Goal: Transaction & Acquisition: Purchase product/service

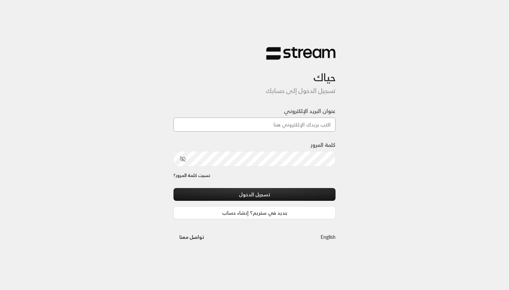
paste input "45bc44b7-0225-4960-828b-01b779926712"
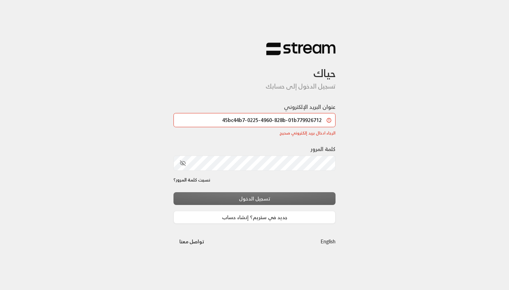
click at [268, 154] on div "كلمة المرور" at bounding box center [254, 158] width 162 height 26
click at [278, 117] on input "45bc44b7-0225-4960-828b-01b779926712" at bounding box center [254, 120] width 162 height 14
paste input "technology+v2@streampay.sa"
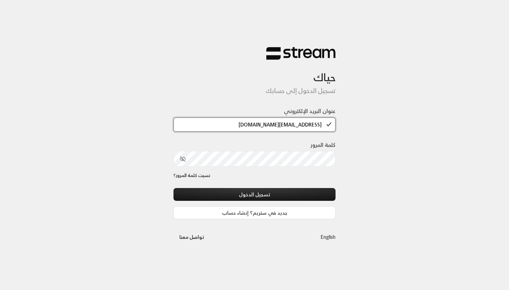
type input "technology+v2@streampay.sa"
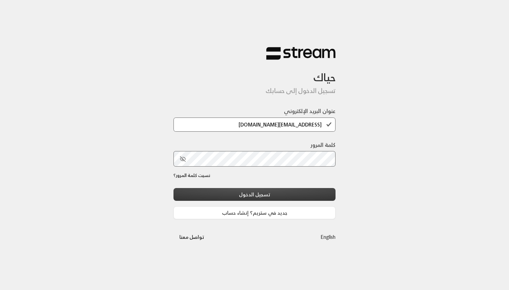
click at [272, 197] on button "تسجيل الدخول" at bounding box center [254, 194] width 162 height 13
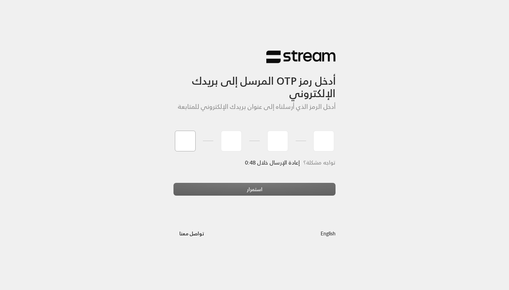
type input "2"
type input "7"
type input "6"
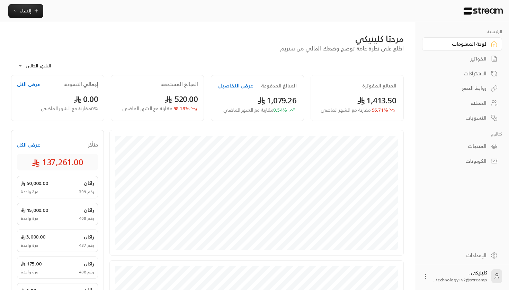
click at [476, 255] on div "الإعدادات" at bounding box center [459, 255] width 56 height 7
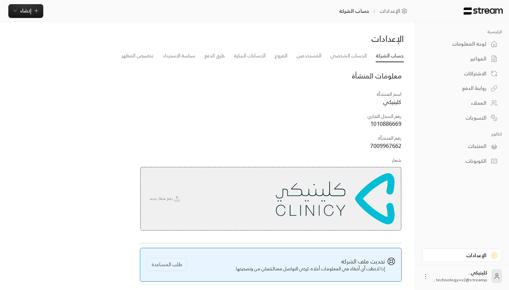
click at [484, 43] on div "لوحة المعلومات" at bounding box center [459, 43] width 56 height 7
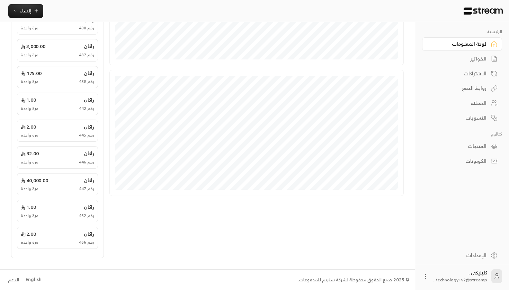
scroll to position [190, 0]
click at [30, 277] on div "English" at bounding box center [34, 280] width 16 height 7
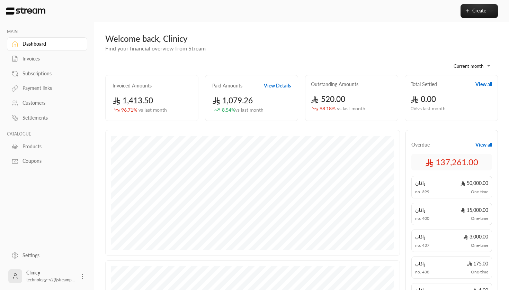
click at [39, 60] on div "Invoices" at bounding box center [50, 58] width 56 height 7
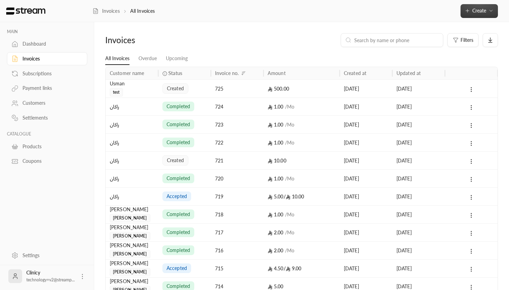
click at [479, 12] on span "Create" at bounding box center [479, 11] width 14 height 6
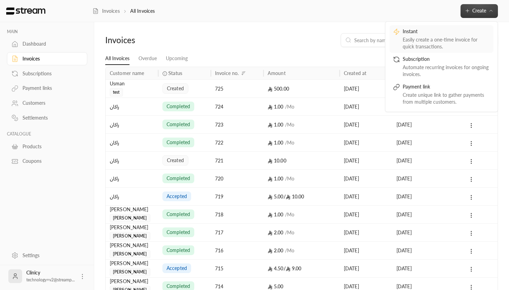
click at [426, 38] on div "Easily create a one-time invoice for quick transactions." at bounding box center [446, 43] width 87 height 14
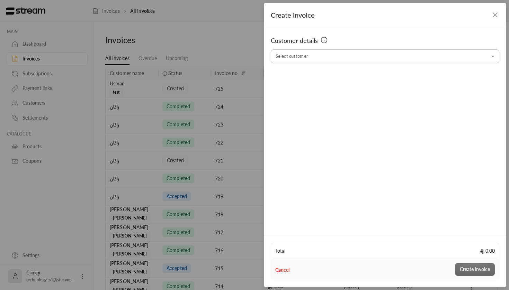
click at [349, 61] on input "Select customer" at bounding box center [385, 57] width 228 height 12
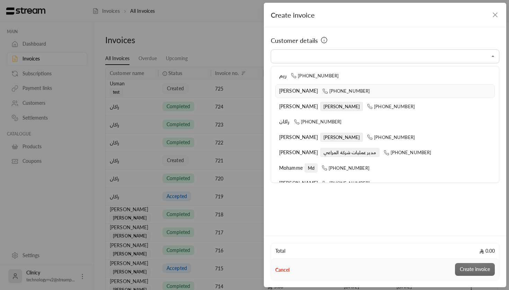
scroll to position [33, 0]
click at [285, 104] on span "[PERSON_NAME]" at bounding box center [298, 107] width 39 height 6
type input "**********"
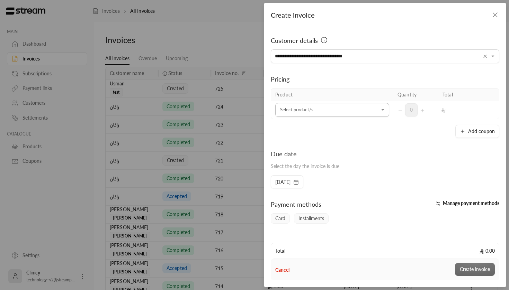
click at [318, 115] on input "Select customer" at bounding box center [332, 110] width 114 height 12
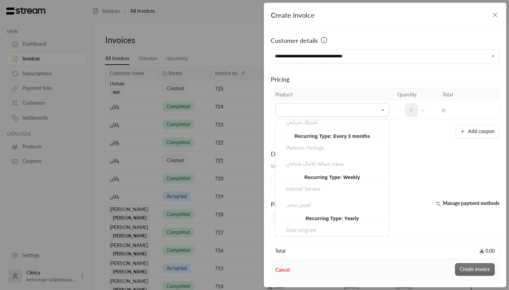
click at [316, 149] on div "Platinum Package رسوم ضيافة اطفال صباحي" at bounding box center [332, 156] width 113 height 29
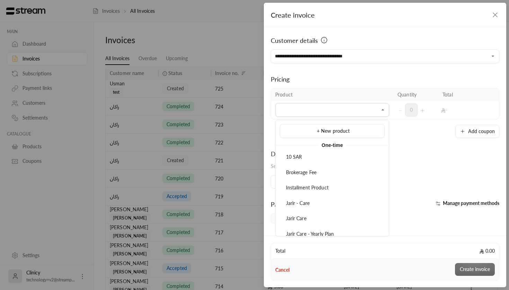
scroll to position [0, 0]
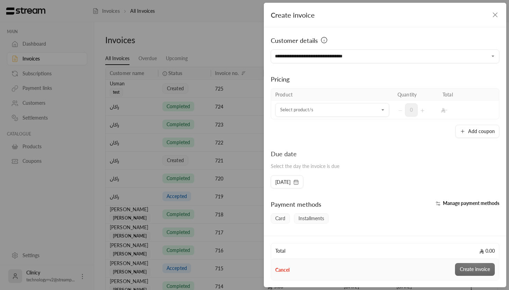
click at [418, 151] on div "Due date Select the day the invoice is due" at bounding box center [384, 162] width 235 height 26
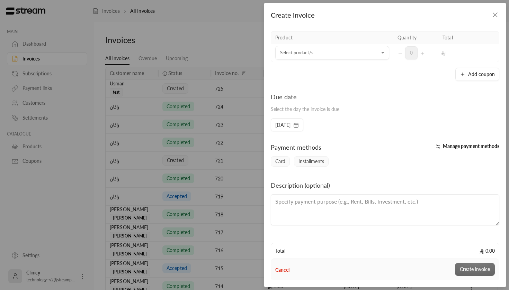
scroll to position [57, 0]
click at [281, 160] on span "Card" at bounding box center [280, 161] width 19 height 10
click at [311, 160] on span "Installments" at bounding box center [311, 161] width 35 height 10
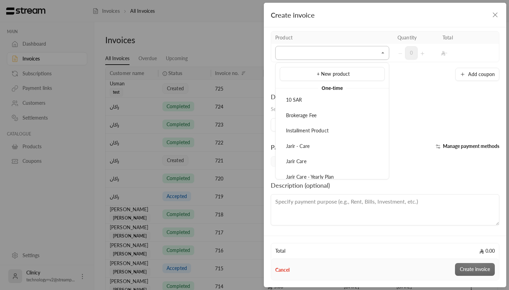
click at [345, 56] on input "Select customer" at bounding box center [332, 53] width 114 height 12
click at [299, 132] on span "Installment Product" at bounding box center [307, 131] width 43 height 6
type input "**********"
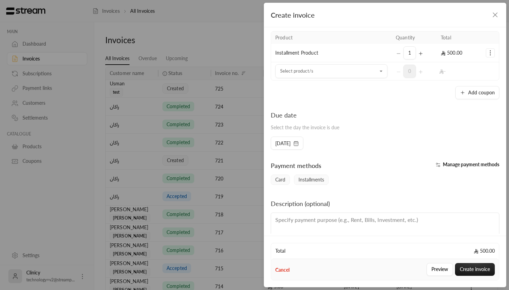
click at [444, 74] on td "-" at bounding box center [458, 71] width 45 height 18
click at [283, 179] on span "Card" at bounding box center [280, 180] width 19 height 10
click at [308, 179] on span "Installments" at bounding box center [311, 180] width 35 height 10
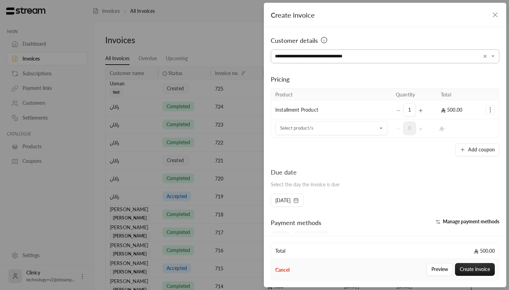
scroll to position [0, 0]
click at [346, 56] on input "**********" at bounding box center [385, 57] width 228 height 12
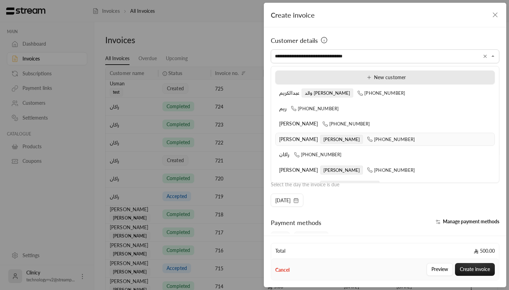
click at [354, 79] on div "New customer" at bounding box center [385, 77] width 212 height 7
type input "**********"
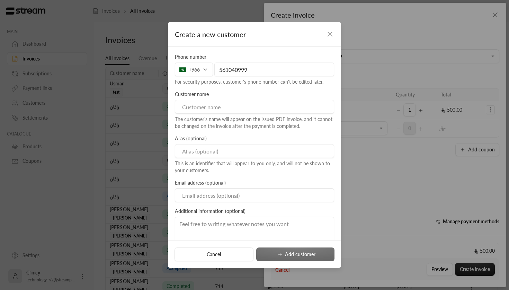
type input "561040999"
type input "Abdullah Alsinan"
click at [290, 124] on div "The customer's name will appear on the issued PDF invoice, and it cannot be cha…" at bounding box center [254, 123] width 159 height 14
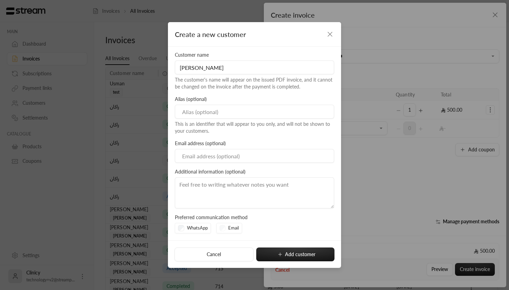
scroll to position [39, 0]
click at [278, 143] on div "Email address (optional)" at bounding box center [254, 152] width 166 height 23
click at [235, 185] on textarea at bounding box center [254, 193] width 159 height 31
click at [251, 180] on textarea at bounding box center [254, 193] width 159 height 31
click at [273, 180] on textarea at bounding box center [254, 193] width 159 height 31
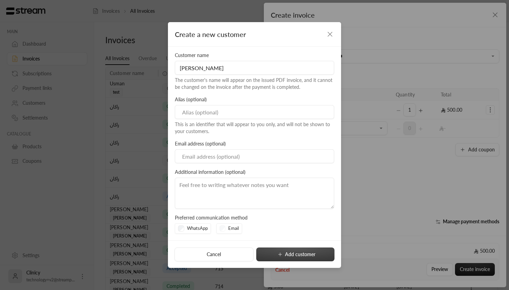
click at [293, 255] on button "Add customer" at bounding box center [295, 255] width 78 height 14
type input "**********"
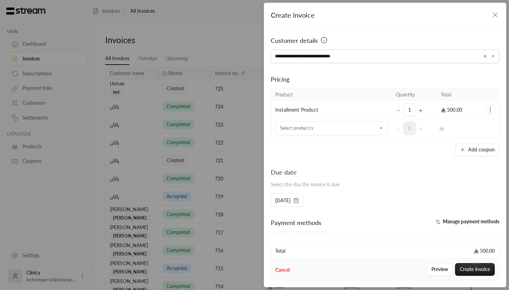
click at [314, 159] on div "**********" at bounding box center [385, 130] width 242 height 207
click at [326, 111] on td "Installment Product" at bounding box center [331, 110] width 120 height 18
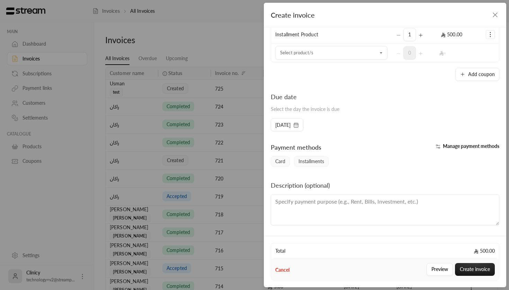
scroll to position [75, 0]
click at [429, 269] on button "Preview" at bounding box center [439, 269] width 26 height 13
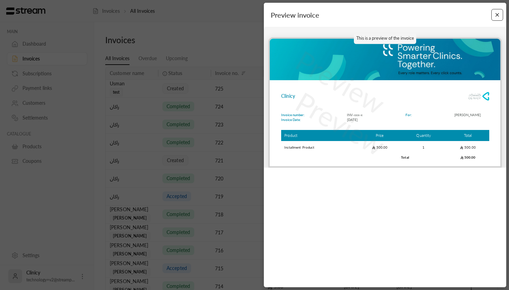
click at [496, 13] on button "Close" at bounding box center [497, 15] width 12 height 12
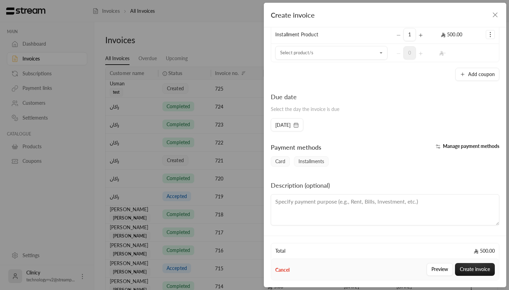
click at [314, 161] on span "Installments" at bounding box center [311, 161] width 35 height 10
click at [447, 145] on span "Manage payment methods" at bounding box center [471, 146] width 56 height 6
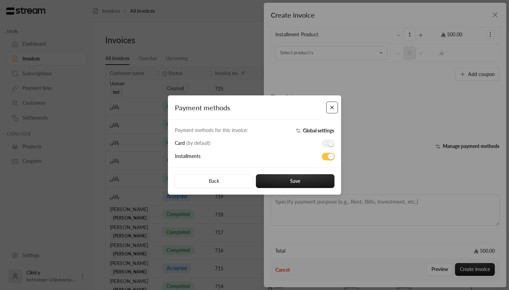
click at [331, 105] on button "Close" at bounding box center [332, 108] width 12 height 12
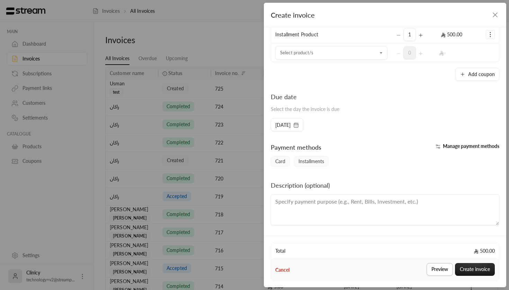
click at [433, 274] on button "Preview" at bounding box center [439, 269] width 26 height 13
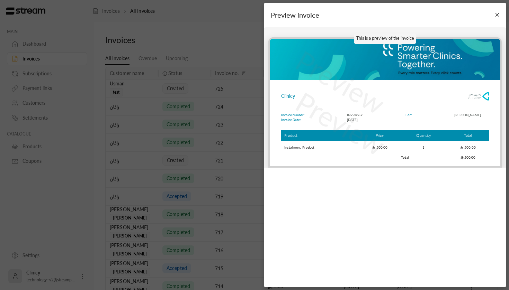
click at [395, 151] on td "500.00" at bounding box center [379, 147] width 43 height 11
click at [235, 182] on div "Preview invoice This is a preview of the invoice Preview Preview Clinicy Invoic…" at bounding box center [254, 145] width 509 height 290
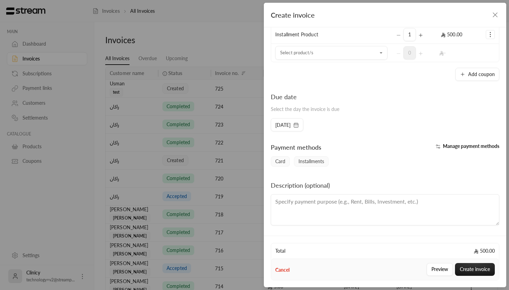
click at [241, 163] on div "**********" at bounding box center [254, 145] width 509 height 290
click at [497, 13] on icon "button" at bounding box center [495, 15] width 8 height 8
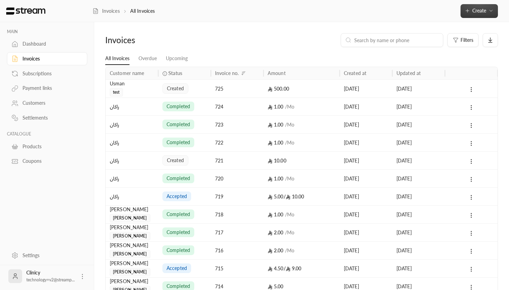
scroll to position [0, 0]
click at [46, 44] on div "Dashboard" at bounding box center [50, 43] width 56 height 7
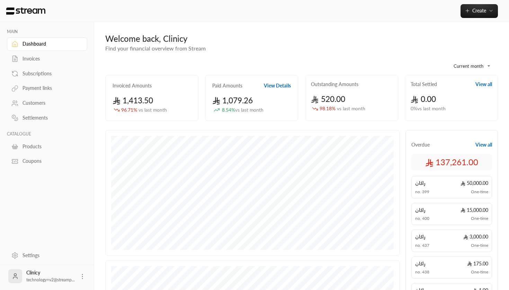
click at [26, 256] on div "Settings" at bounding box center [50, 255] width 56 height 7
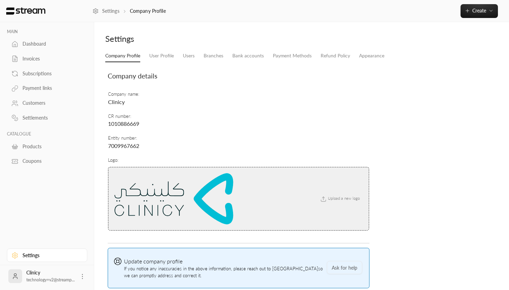
click at [35, 279] on span "technology+v2@streamp..." at bounding box center [50, 280] width 48 height 5
click at [17, 273] on icon at bounding box center [15, 276] width 7 height 7
click at [160, 54] on link "User Profile" at bounding box center [161, 56] width 25 height 12
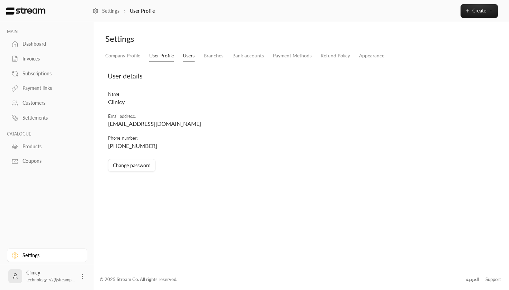
click at [194, 56] on link "Users" at bounding box center [189, 56] width 12 height 12
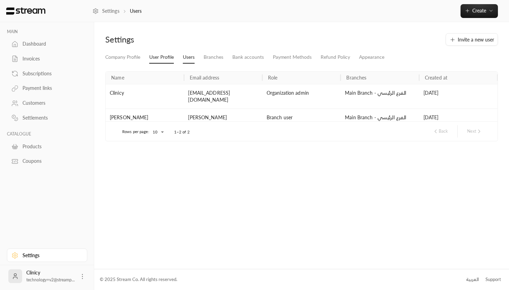
click at [172, 59] on link "User Profile" at bounding box center [161, 57] width 25 height 12
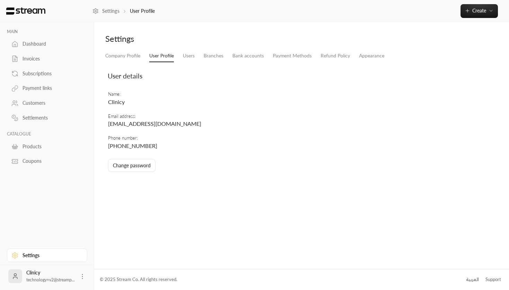
click at [196, 59] on li "Users" at bounding box center [188, 56] width 21 height 12
click at [198, 63] on div "Company Profile User Profile Users Branches Bank accounts Payment Methods Refun…" at bounding box center [301, 114] width 399 height 128
click at [192, 54] on link "Users" at bounding box center [189, 56] width 12 height 12
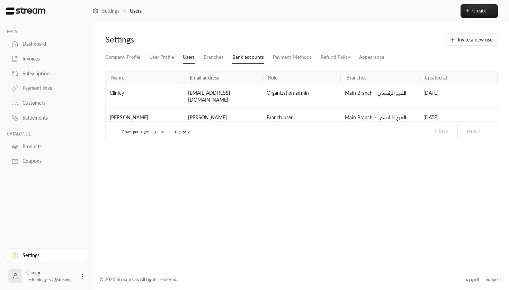
click at [251, 56] on link "Bank accounts" at bounding box center [247, 57] width 31 height 12
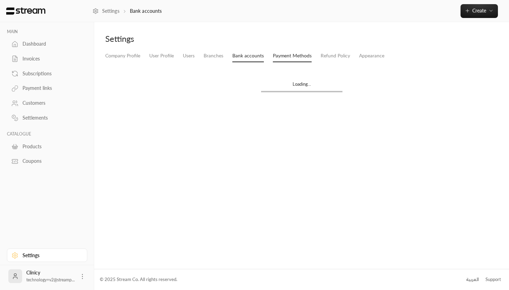
click at [285, 56] on link "Payment Methods" at bounding box center [292, 56] width 39 height 12
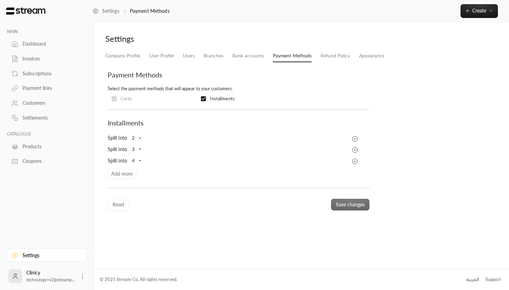
click at [315, 56] on li "Payment Methods" at bounding box center [292, 56] width 48 height 12
click at [323, 56] on link "Refund Policy" at bounding box center [335, 56] width 29 height 12
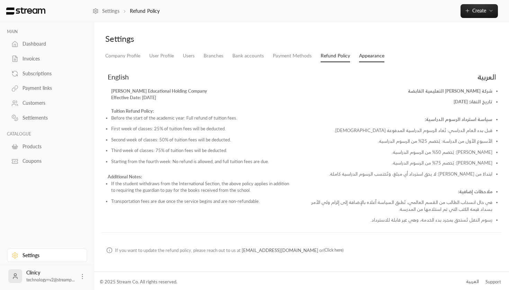
click at [359, 52] on link "Appearance" at bounding box center [371, 56] width 25 height 12
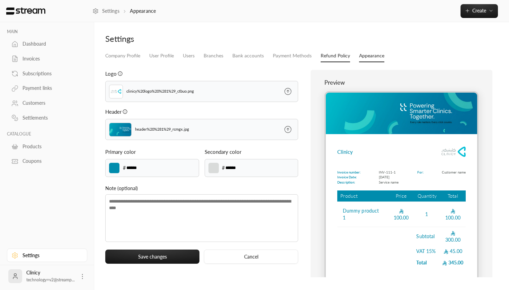
click at [326, 52] on link "Refund Policy" at bounding box center [335, 56] width 29 height 12
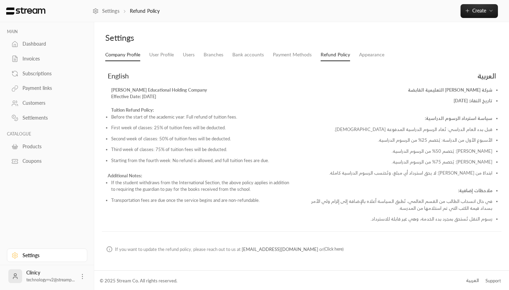
click at [114, 51] on link "Company Profile" at bounding box center [122, 55] width 35 height 12
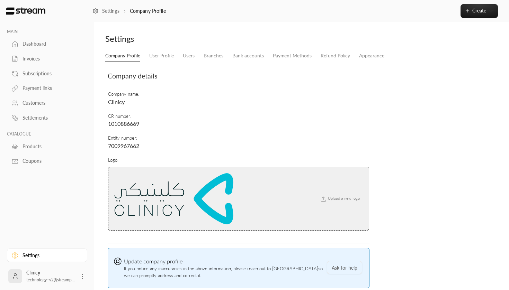
click at [31, 274] on div "Clinicy technology+v2@streamp..." at bounding box center [50, 277] width 48 height 14
click at [34, 193] on div "MAIN Dashboard Invoices Subscriptions Payment links Customers Settlements CATAL…" at bounding box center [47, 133] width 94 height 223
click at [154, 59] on link "User Profile" at bounding box center [161, 56] width 25 height 12
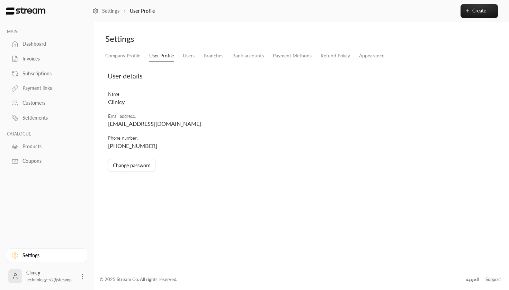
click at [32, 160] on div "Coupons" at bounding box center [50, 161] width 56 height 7
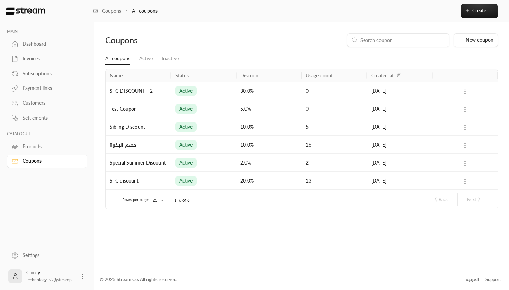
click at [36, 148] on div "Products" at bounding box center [50, 146] width 56 height 7
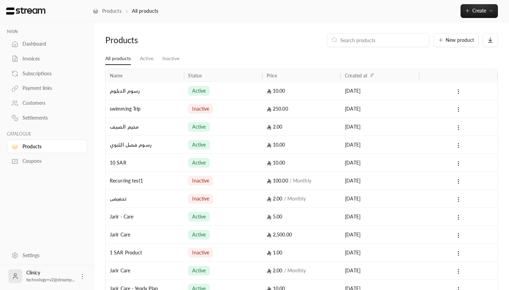
click at [31, 160] on div "Coupons" at bounding box center [50, 161] width 56 height 7
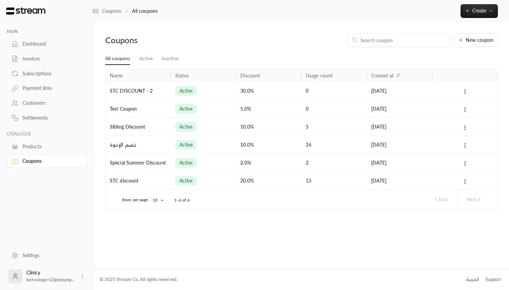
click at [54, 278] on span "technology+v2@streamp..." at bounding box center [50, 280] width 48 height 5
click at [37, 12] on img at bounding box center [26, 11] width 40 height 8
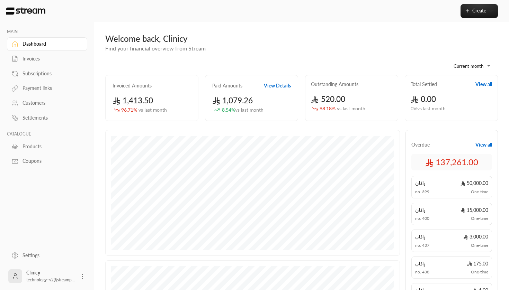
click at [202, 47] on span "Find your financial overview from Stream" at bounding box center [155, 48] width 100 height 7
click at [199, 60] on div "**********" at bounding box center [301, 64] width 393 height 22
click at [197, 48] on span "Find your financial overview from Stream" at bounding box center [155, 48] width 100 height 7
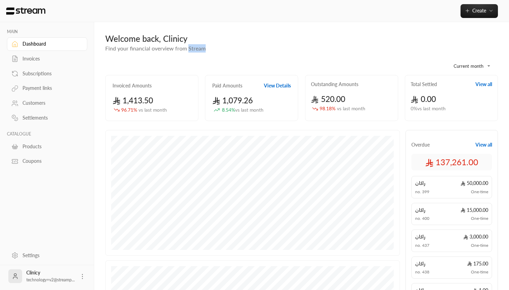
click at [197, 48] on span "Find your financial overview from Stream" at bounding box center [155, 48] width 100 height 7
click at [196, 53] on div "**********" at bounding box center [301, 64] width 393 height 22
click at [494, 10] on button "Create" at bounding box center [478, 11] width 37 height 14
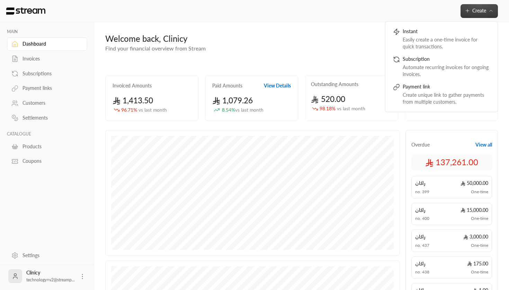
click at [493, 10] on icon "button" at bounding box center [491, 11] width 6 height 6
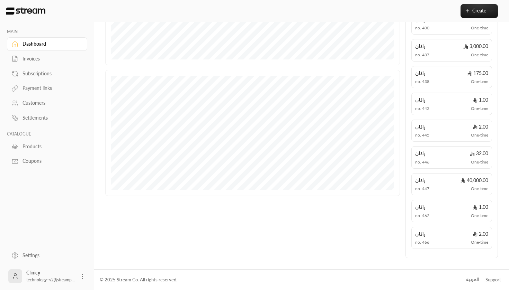
scroll to position [190, 0]
click at [81, 274] on icon at bounding box center [82, 276] width 7 height 7
click at [101, 246] on div at bounding box center [254, 145] width 509 height 290
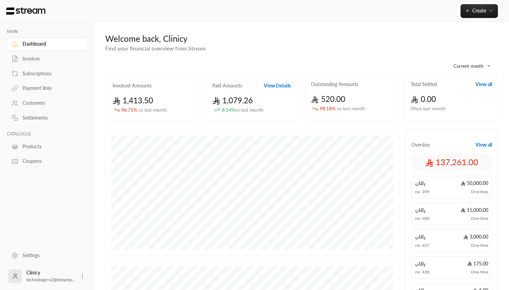
scroll to position [0, 0]
click at [482, 12] on span "Create" at bounding box center [479, 11] width 14 height 6
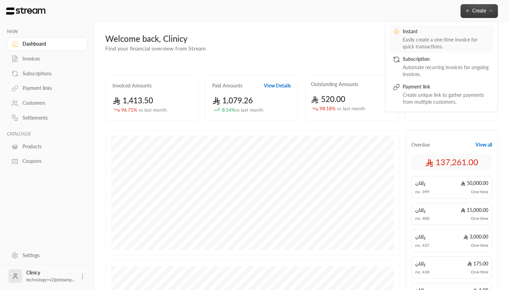
click at [418, 34] on div "Instant" at bounding box center [446, 32] width 87 height 8
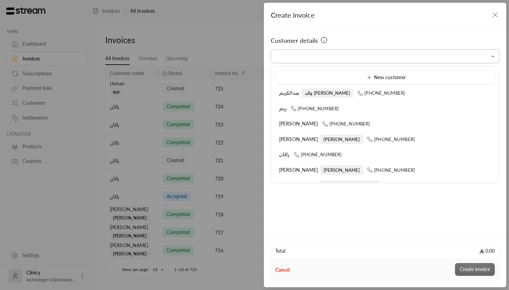
click at [364, 61] on input "Select customer" at bounding box center [385, 57] width 228 height 12
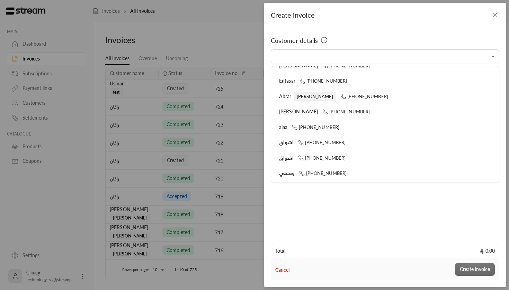
scroll to position [147, 0]
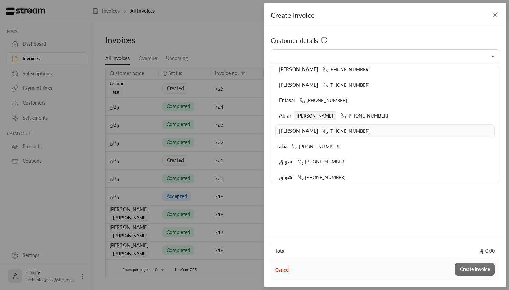
click at [299, 132] on div "[PERSON_NAME] [PHONE_NUMBER]" at bounding box center [385, 131] width 212 height 7
type input "**********"
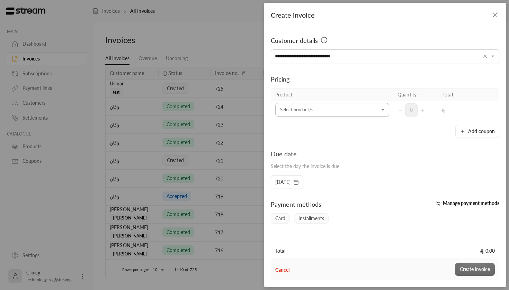
click at [325, 111] on input "Select customer" at bounding box center [332, 110] width 114 height 12
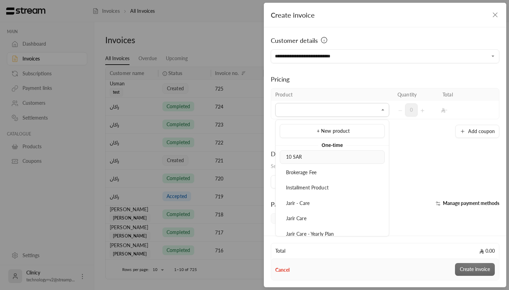
click at [305, 160] on div "10 SAR" at bounding box center [331, 157] width 97 height 7
type input "******"
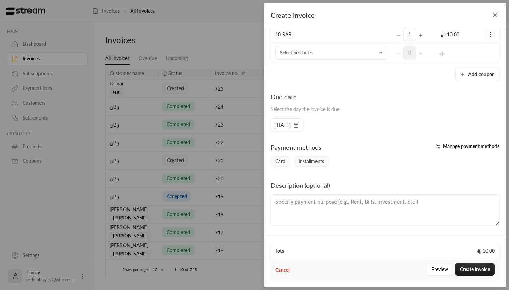
scroll to position [75, 0]
click at [468, 270] on button "Create invoice" at bounding box center [475, 269] width 40 height 13
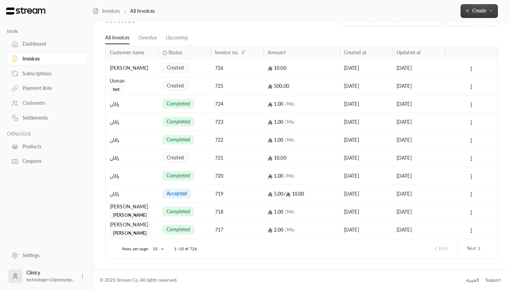
scroll to position [0, 0]
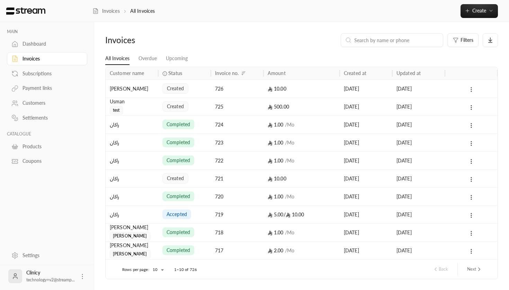
click at [472, 89] on icon at bounding box center [471, 90] width 6 height 6
click at [477, 103] on li "View" at bounding box center [478, 107] width 17 height 12
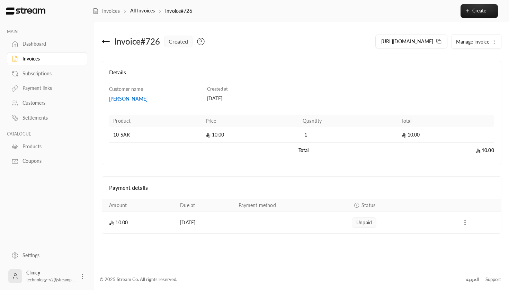
click at [372, 225] on span "unpaid" at bounding box center [364, 222] width 16 height 7
click at [465, 222] on icon "Payments" at bounding box center [464, 222] width 7 height 7
click at [474, 236] on li "Mark as paid" at bounding box center [480, 240] width 32 height 12
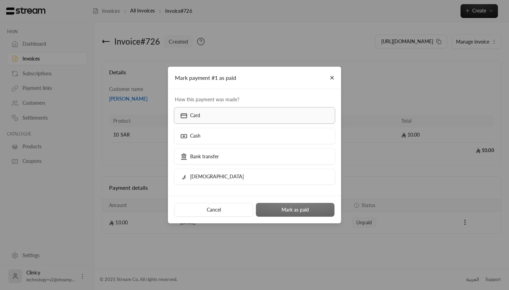
click at [208, 115] on label "Card" at bounding box center [255, 115] width 162 height 16
click at [276, 209] on button "Mark as paid" at bounding box center [295, 210] width 79 height 14
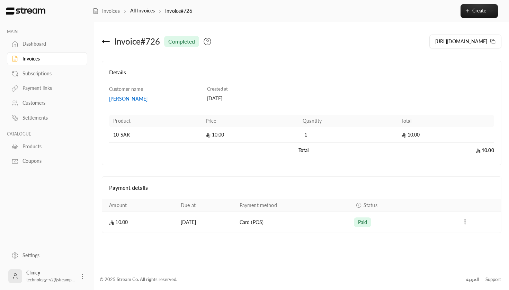
click at [108, 42] on icon at bounding box center [106, 41] width 8 height 8
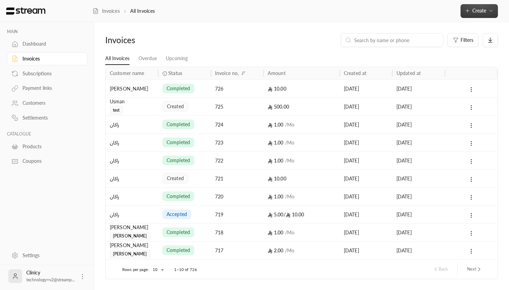
click at [477, 8] on span "Create" at bounding box center [479, 11] width 14 height 6
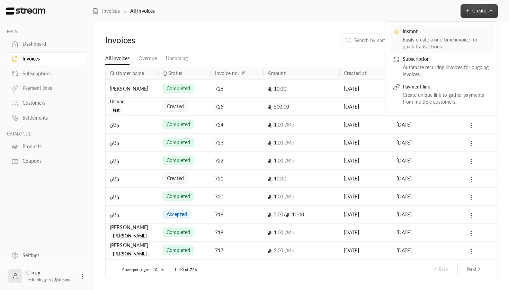
click at [439, 34] on div "Instant" at bounding box center [446, 32] width 87 height 8
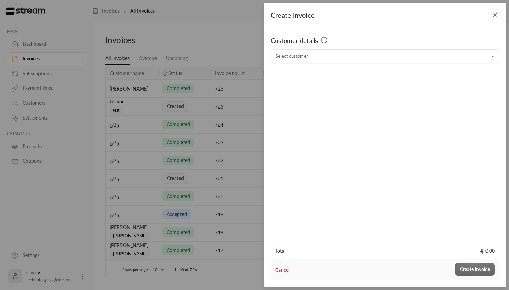
click at [490, 18] on div "Create invoice" at bounding box center [385, 15] width 242 height 25
click at [494, 17] on icon "button" at bounding box center [495, 15] width 8 height 8
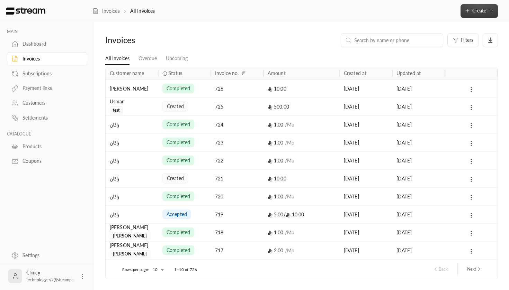
click at [485, 15] on button "Create" at bounding box center [478, 11] width 37 height 14
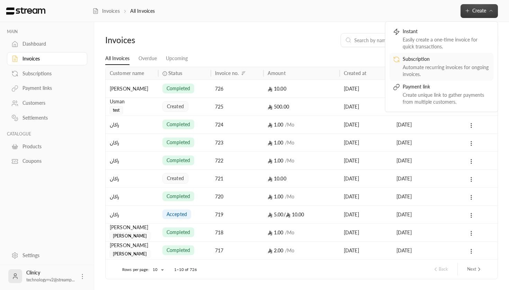
click at [442, 61] on div "Subscription" at bounding box center [446, 60] width 87 height 8
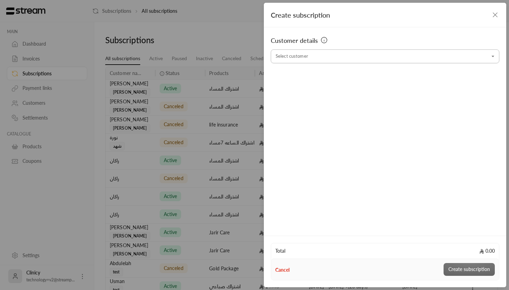
click at [347, 57] on input "Select customer" at bounding box center [385, 57] width 228 height 12
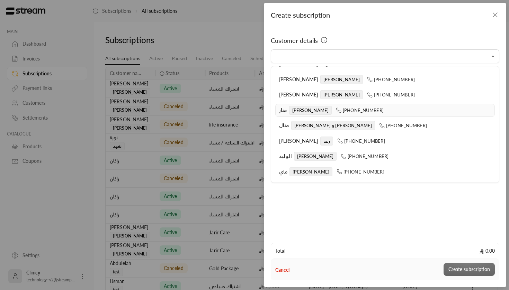
scroll to position [1796, 0]
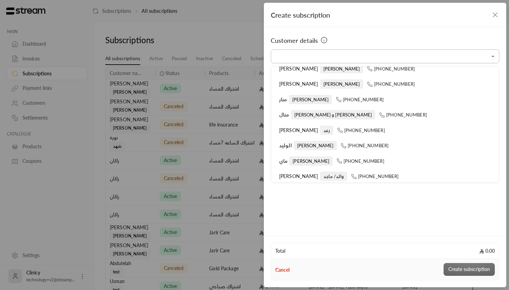
type input "*"
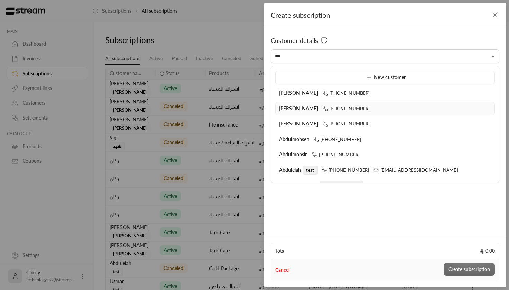
click at [292, 109] on span "Abdullah Alsinan" at bounding box center [298, 109] width 39 height 6
type input "**********"
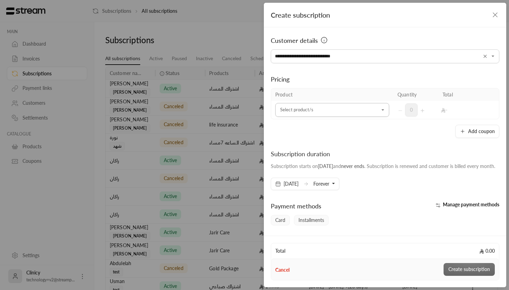
click at [342, 110] on input "Select customer" at bounding box center [332, 110] width 114 height 12
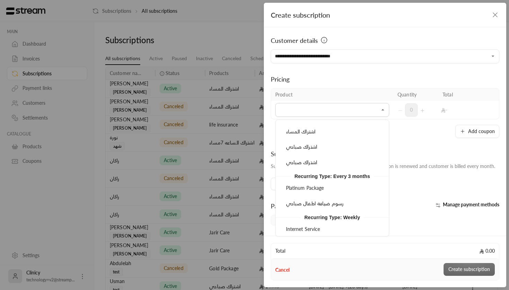
scroll to position [236, 0]
click at [322, 186] on span "Platinum Package" at bounding box center [305, 189] width 38 height 6
type input "**********"
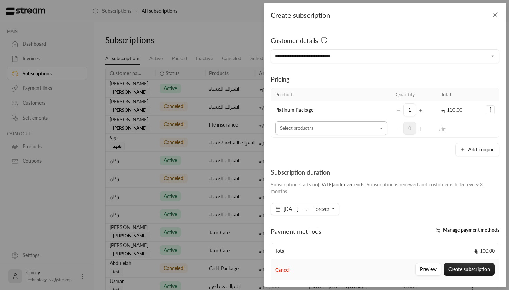
click at [345, 130] on input "Select customer" at bounding box center [331, 129] width 112 height 12
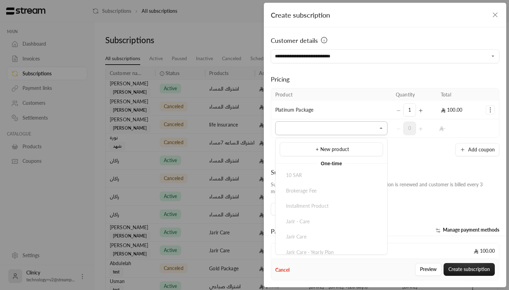
click at [354, 128] on input "Select customer" at bounding box center [331, 129] width 112 height 12
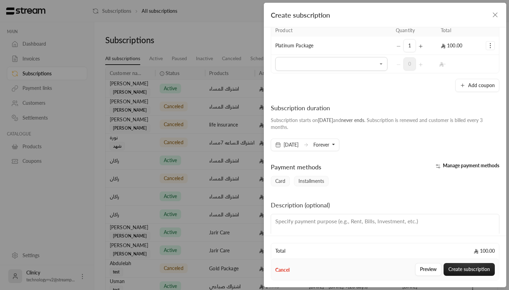
scroll to position [84, 0]
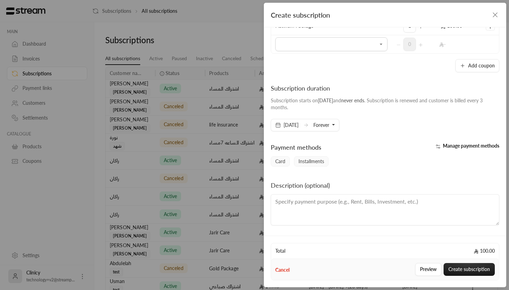
click at [335, 126] on button "Forever" at bounding box center [323, 125] width 21 height 12
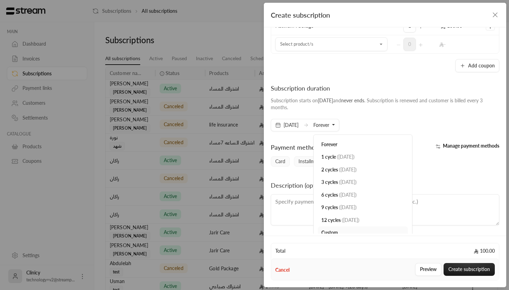
click at [335, 126] on button "Forever" at bounding box center [323, 125] width 21 height 12
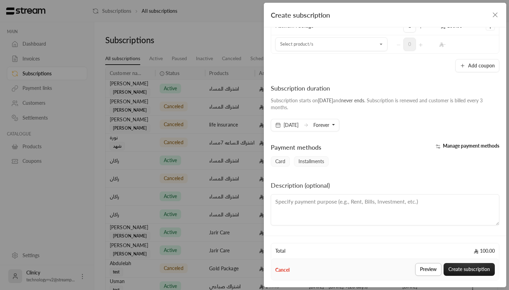
click at [427, 271] on button "Preview" at bounding box center [428, 269] width 26 height 13
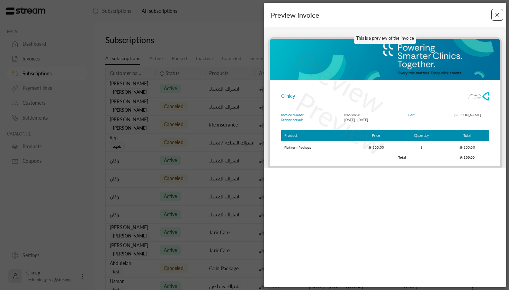
click at [502, 18] on button "Close" at bounding box center [497, 15] width 12 height 12
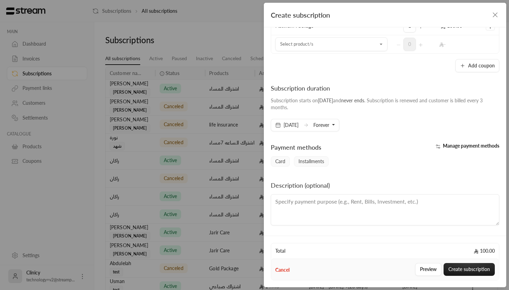
click at [496, 16] on icon "button" at bounding box center [495, 15] width 4 height 4
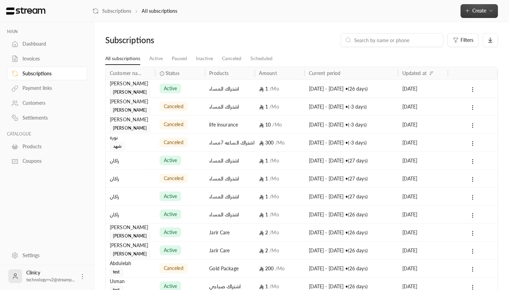
scroll to position [0, 0]
click at [47, 91] on div "Payment links" at bounding box center [50, 88] width 56 height 7
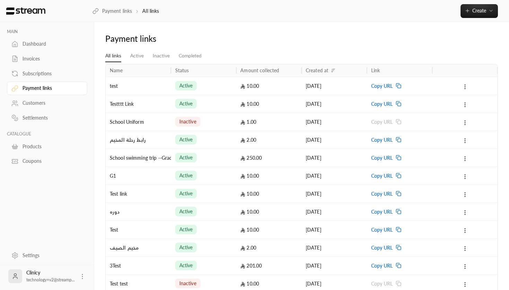
click at [474, 18] on div "Payment links All links Create Instant Easily create a one-time invoice for qui…" at bounding box center [300, 11] width 416 height 22
click at [472, 10] on span "Create" at bounding box center [479, 11] width 14 height 6
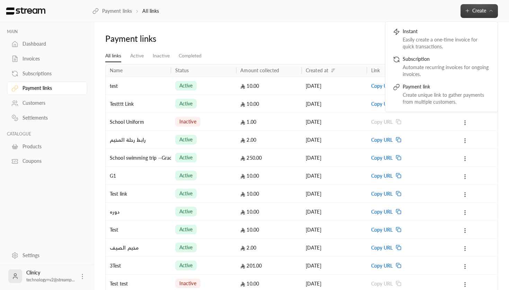
click at [472, 10] on span "Create" at bounding box center [479, 11] width 14 height 6
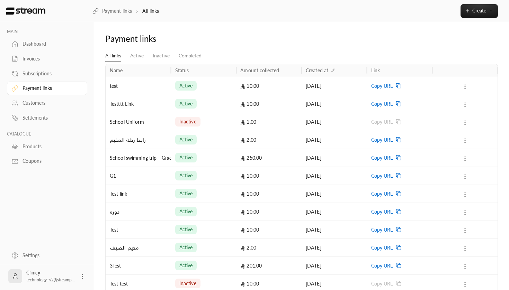
click at [35, 50] on link "Dashboard" at bounding box center [47, 43] width 80 height 13
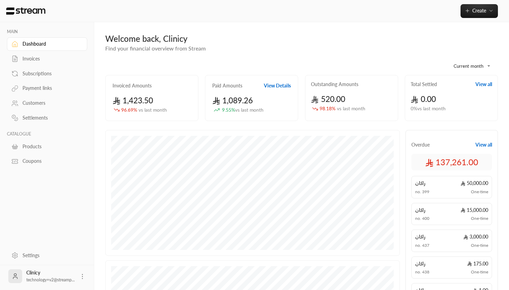
click at [34, 57] on div "Invoices" at bounding box center [50, 58] width 56 height 7
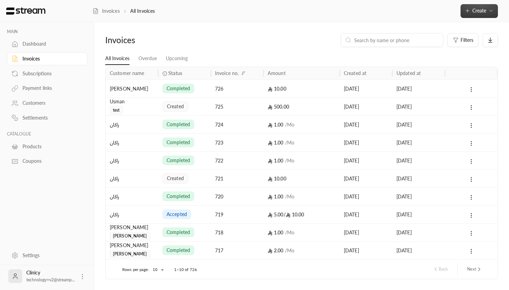
click at [481, 7] on button "Create" at bounding box center [478, 11] width 37 height 14
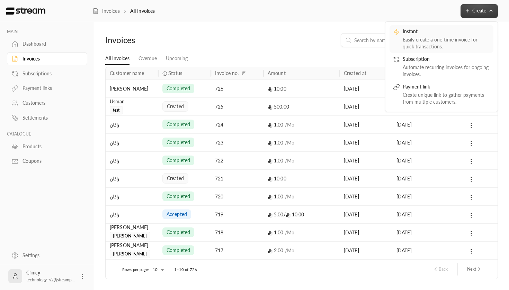
click at [413, 42] on div "Easily create a one-time invoice for quick transactions." at bounding box center [446, 43] width 87 height 14
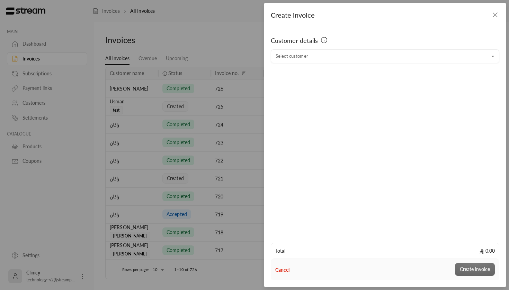
click at [341, 63] on div "Customer details Select customer Select customer" at bounding box center [385, 130] width 242 height 207
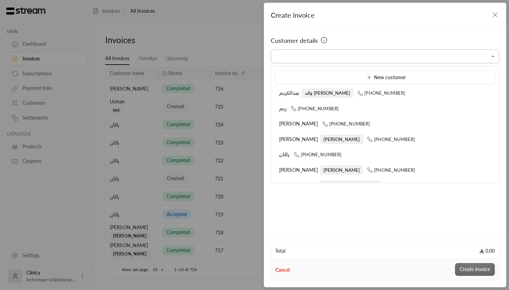
click at [345, 57] on input "Select customer" at bounding box center [385, 57] width 228 height 12
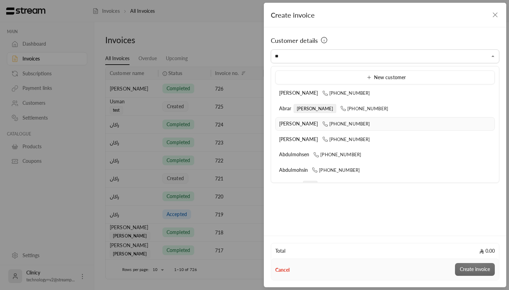
click at [300, 127] on li "Abdullah Alsinan +966561040999" at bounding box center [384, 123] width 219 height 13
type input "**********"
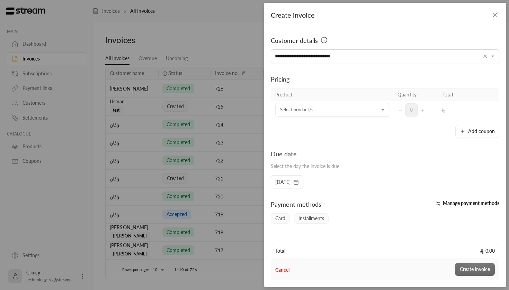
scroll to position [11, 0]
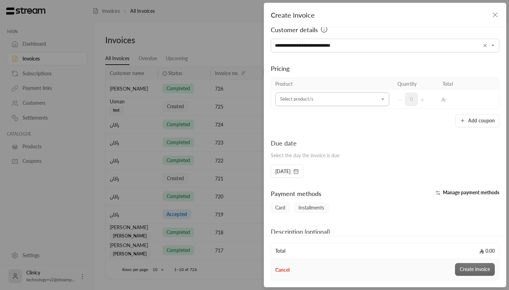
click at [366, 100] on input "Select customer" at bounding box center [332, 99] width 114 height 12
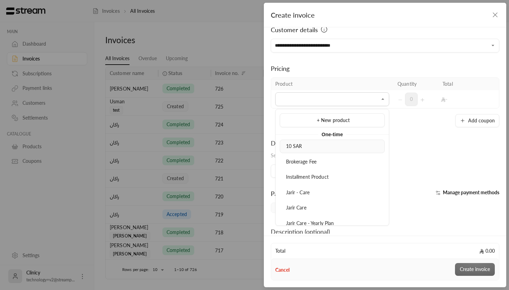
click at [317, 149] on div "10 SAR" at bounding box center [331, 146] width 97 height 7
type input "******"
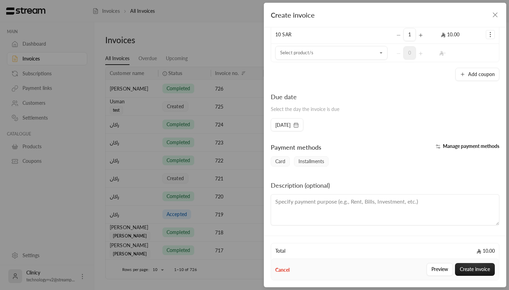
scroll to position [75, 0]
click at [463, 144] on span "Manage payment methods" at bounding box center [471, 146] width 56 height 6
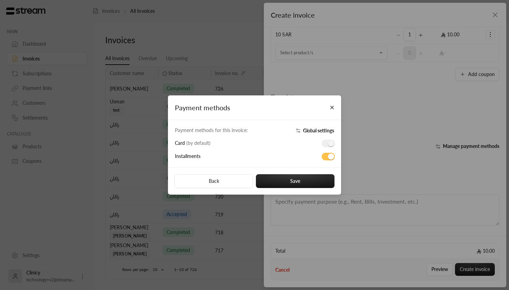
click at [318, 129] on span "Global settings" at bounding box center [318, 131] width 31 height 6
click at [333, 106] on button "Close" at bounding box center [332, 108] width 12 height 12
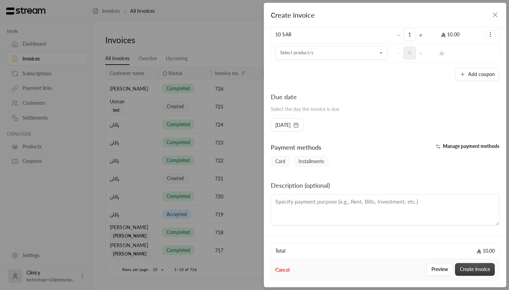
click at [482, 270] on button "Create invoice" at bounding box center [475, 269] width 40 height 13
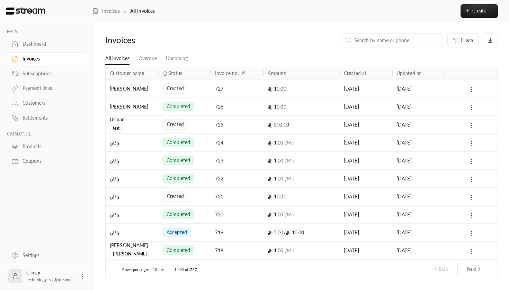
click at [38, 15] on div at bounding box center [47, 11] width 94 height 22
click at [34, 11] on img at bounding box center [26, 11] width 40 height 8
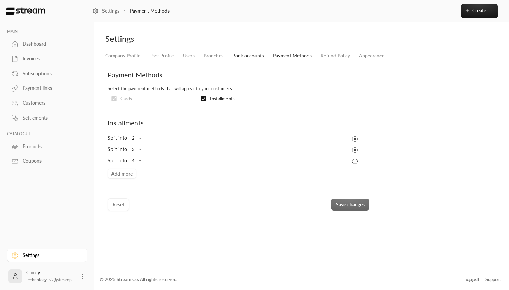
click at [246, 54] on link "Bank accounts" at bounding box center [247, 56] width 31 height 12
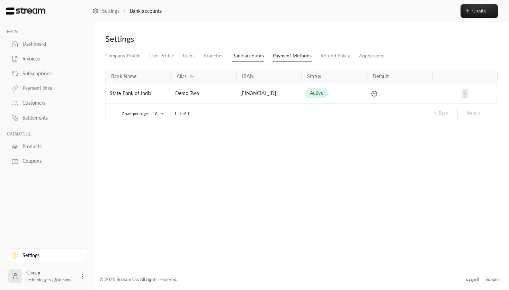
click at [288, 55] on link "Payment Methods" at bounding box center [292, 56] width 39 height 12
